Goal: Book appointment/travel/reservation

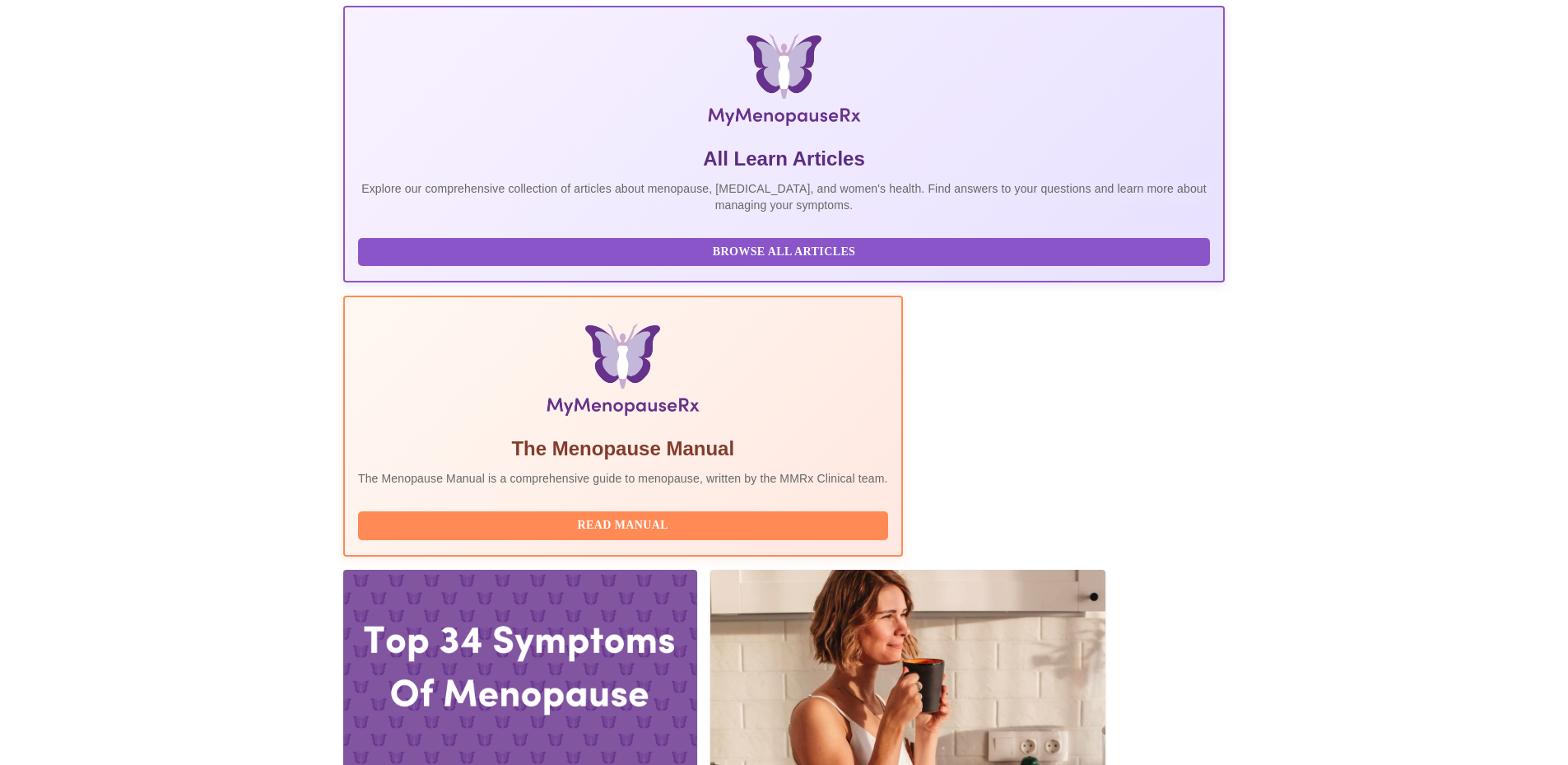
scroll to position [247, 0]
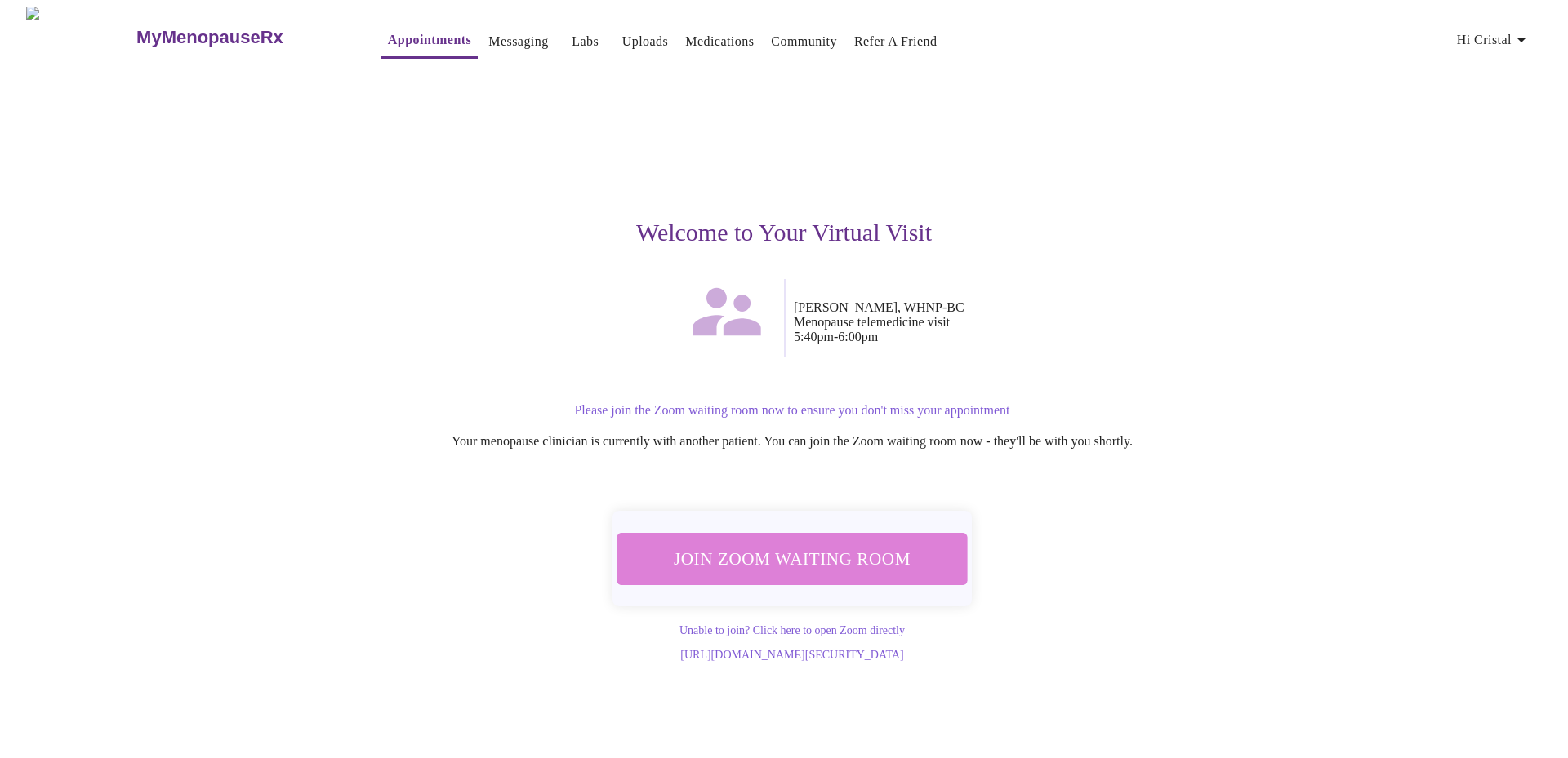
click at [841, 558] on span "Join Zoom Waiting Room" at bounding box center [792, 558] width 307 height 30
